Goal: Information Seeking & Learning: Learn about a topic

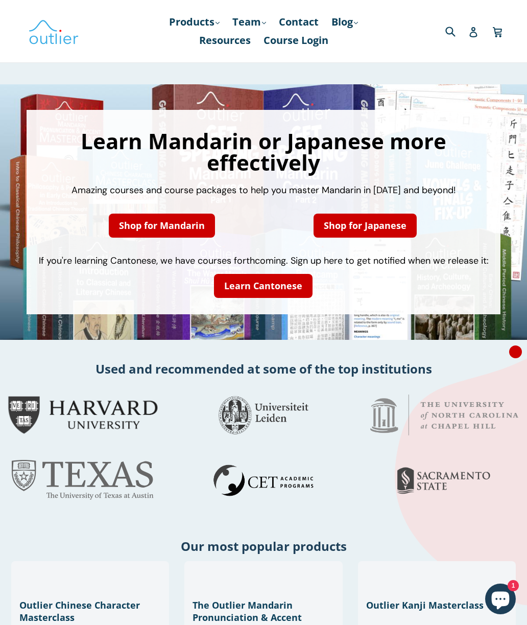
click at [122, 230] on link "Shop for Mandarin" at bounding box center [162, 226] width 106 height 24
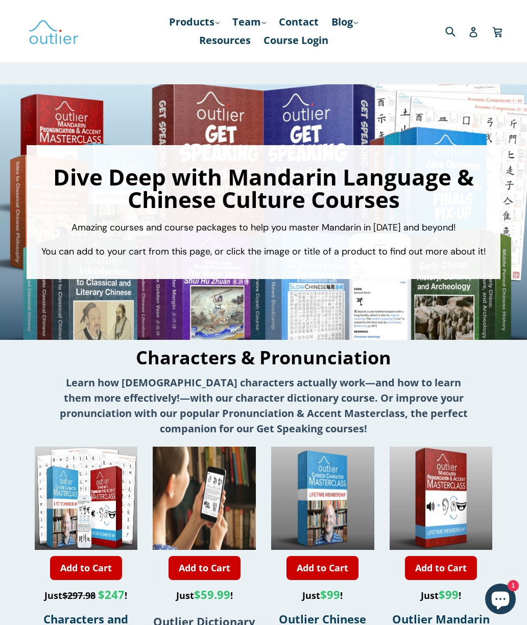
click at [352, 25] on link "Blog .cls-1{fill:#231f20} expand" at bounding box center [344, 22] width 37 height 18
click at [365, 53] on link "Chinese" at bounding box center [366, 49] width 62 height 19
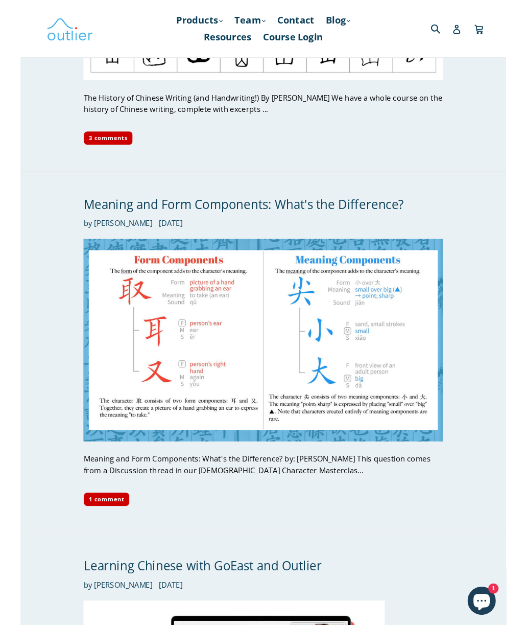
scroll to position [3933, 0]
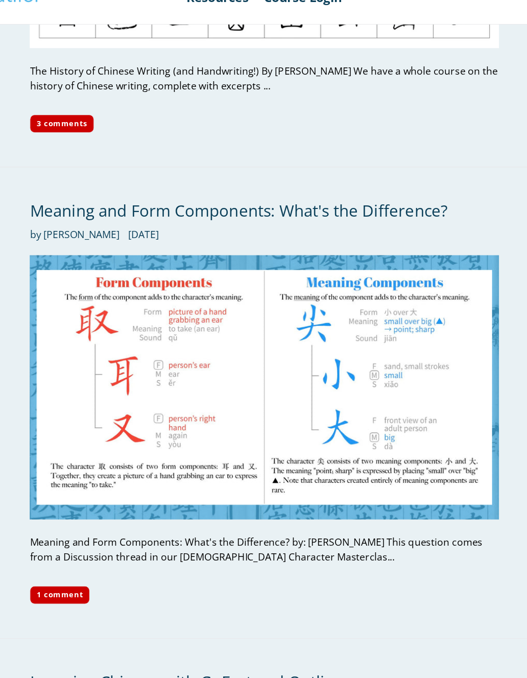
click at [53, 233] on div "Meaning and Form Components: What's the Difference? by [PERSON_NAME][DATE] Mean…" at bounding box center [255, 376] width 405 height 391
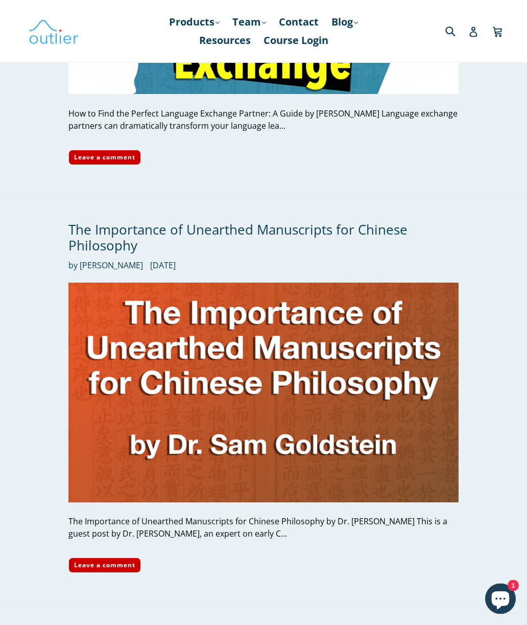
scroll to position [2339, 0]
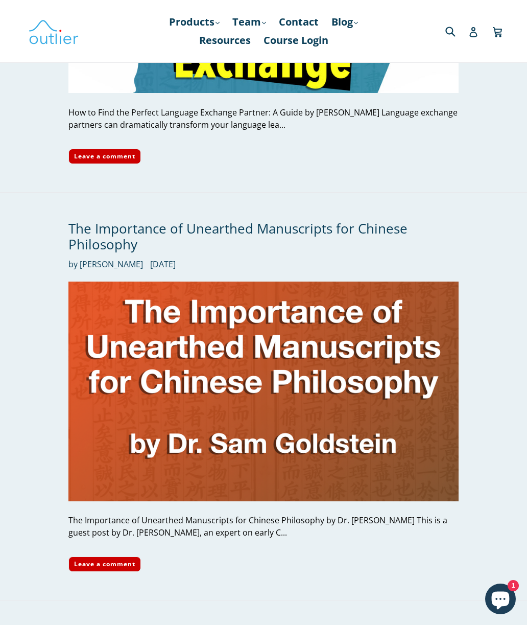
click at [103, 281] on img at bounding box center [263, 390] width 390 height 219
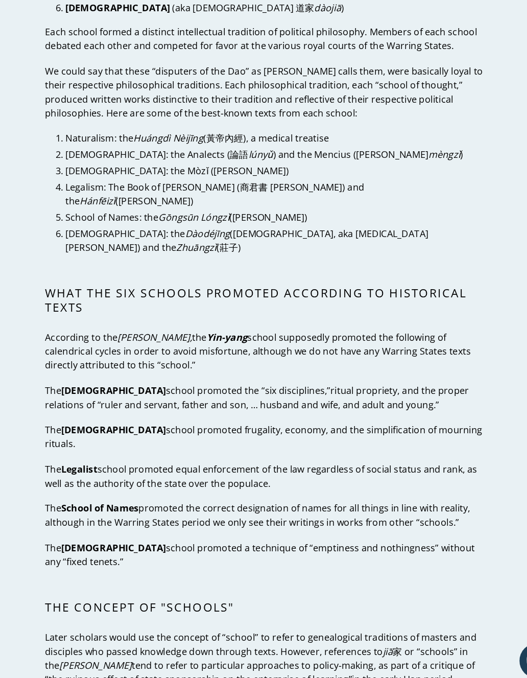
scroll to position [745, 0]
